Goal: Check status: Check status

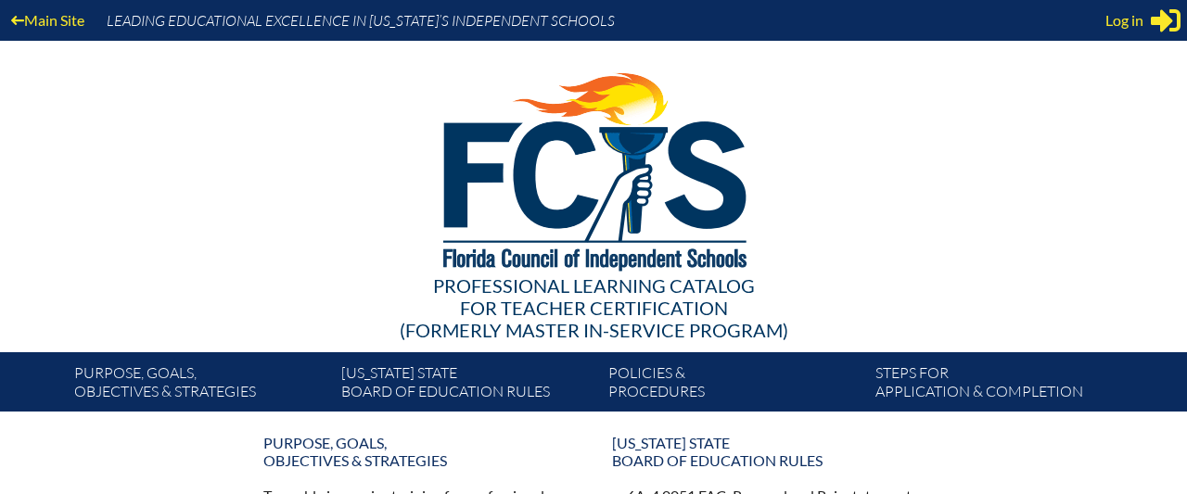
click at [1051, 65] on div at bounding box center [593, 169] width 1068 height 256
click at [823, 134] on div at bounding box center [593, 169] width 1068 height 256
click at [1148, 16] on div "Log in Close Sign in or register" at bounding box center [1143, 21] width 75 height 30
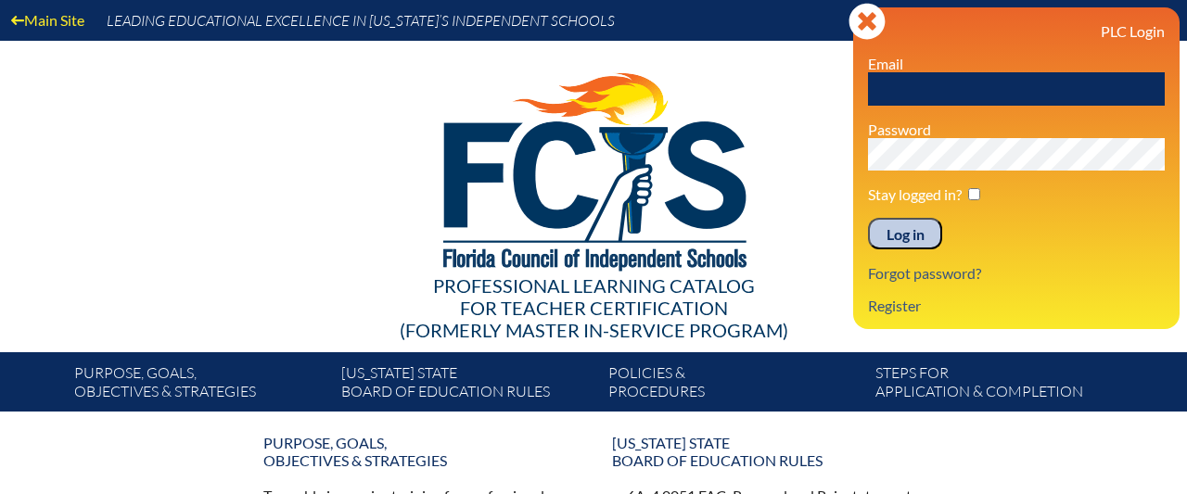
click at [1002, 91] on input "text" at bounding box center [1016, 88] width 297 height 33
type input "[PERSON_NAME][EMAIL_ADDRESS][DOMAIN_NAME]"
click at [980, 197] on input "checkbox" at bounding box center [974, 194] width 12 height 12
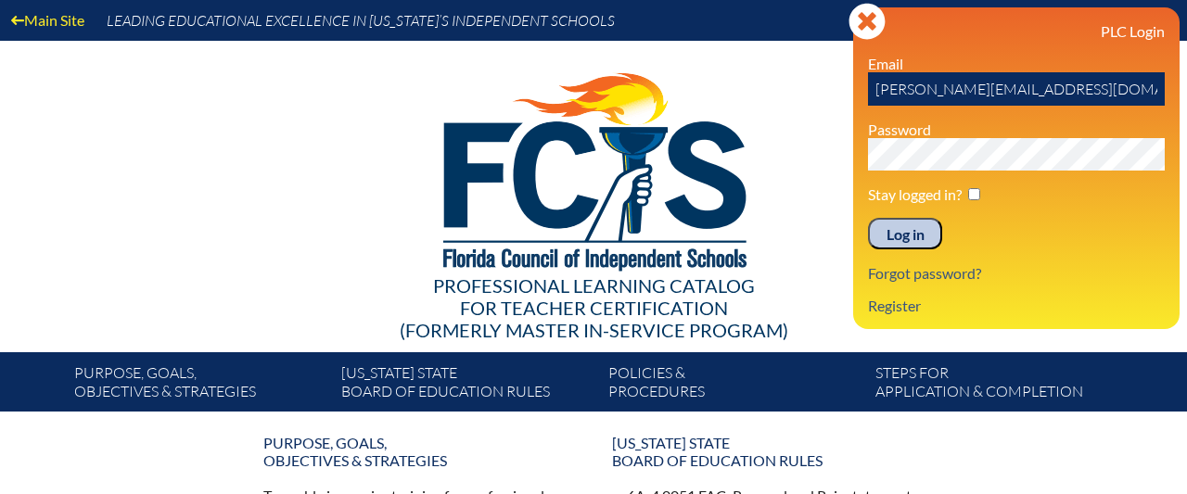
checkbox input "true"
click at [901, 238] on input "Log in" at bounding box center [905, 234] width 74 height 32
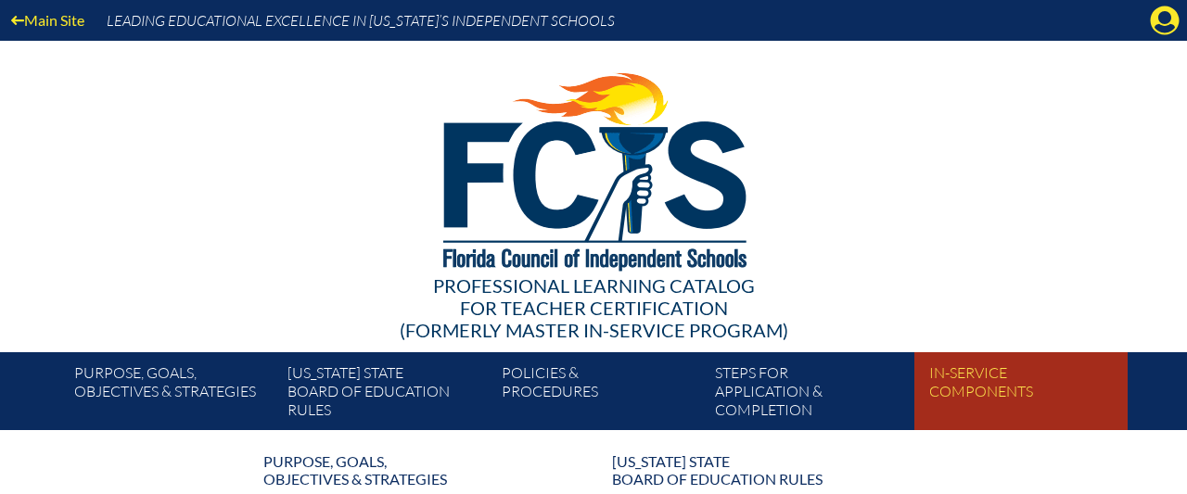
click at [973, 387] on link "In-service components" at bounding box center [1028, 395] width 213 height 70
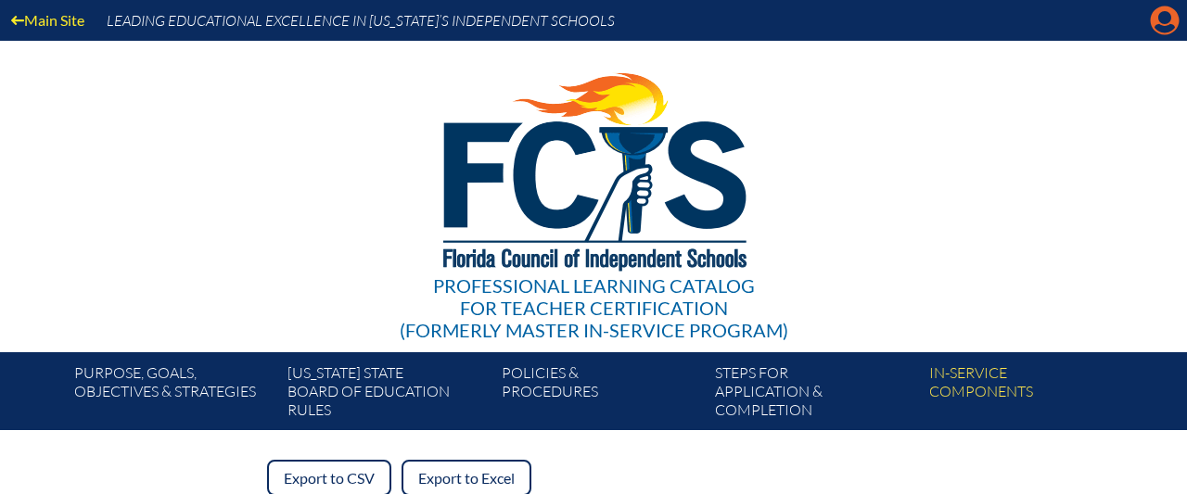
click at [1164, 25] on icon at bounding box center [1165, 20] width 29 height 29
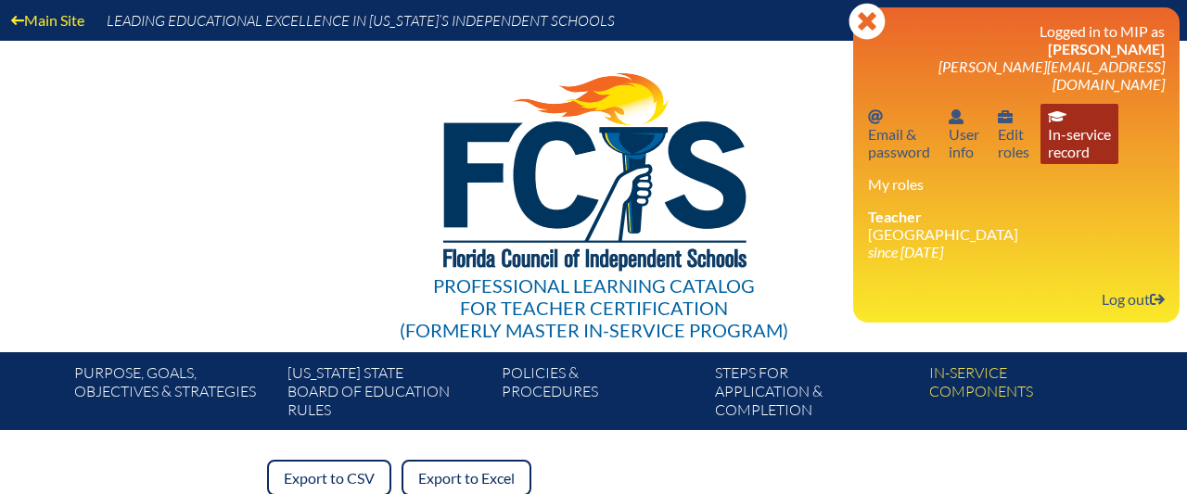
click at [1068, 133] on link "In-service record In-service record" at bounding box center [1080, 134] width 78 height 60
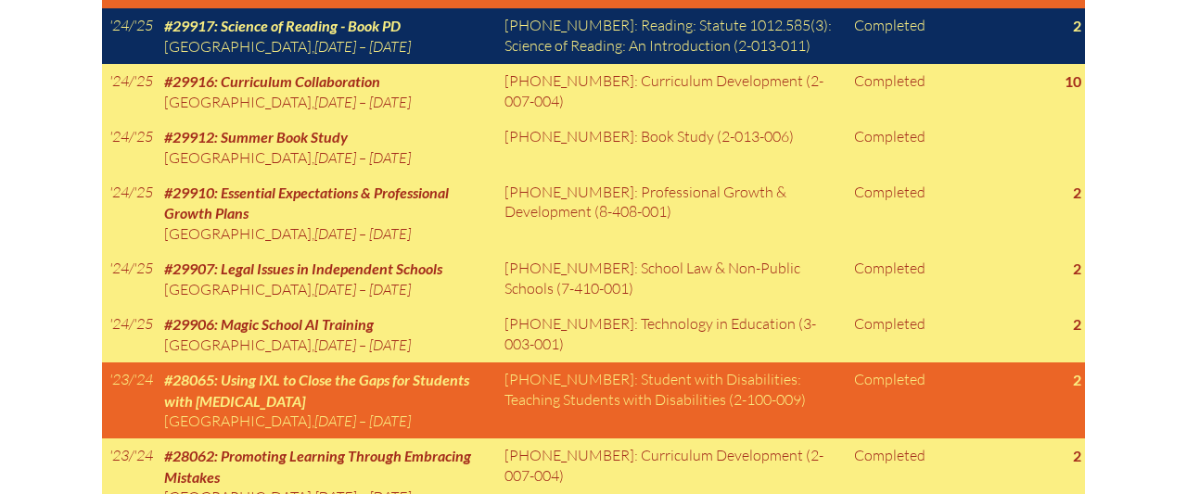
scroll to position [2106, 0]
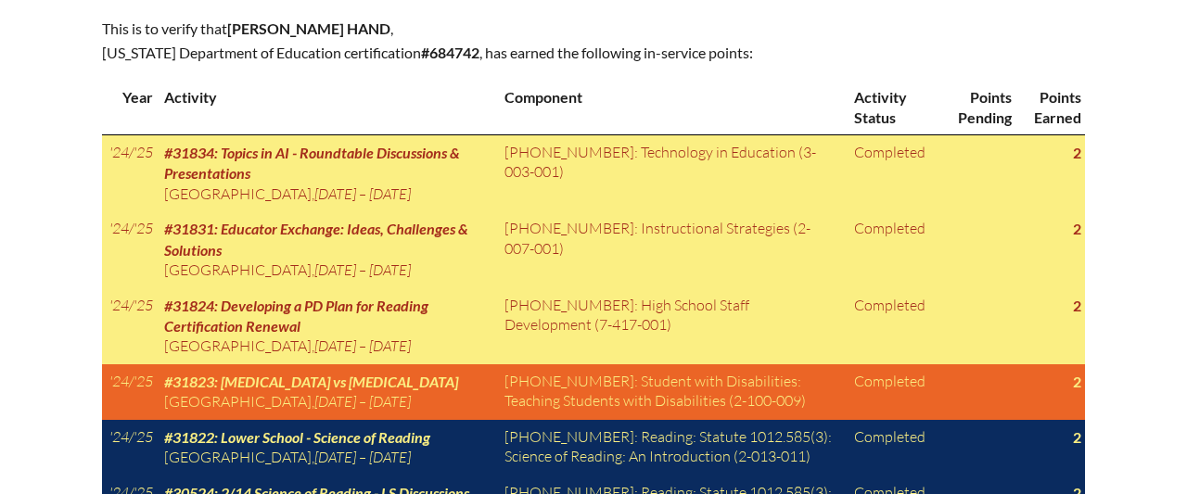
scroll to position [978, 0]
